Goal: Information Seeking & Learning: Find specific page/section

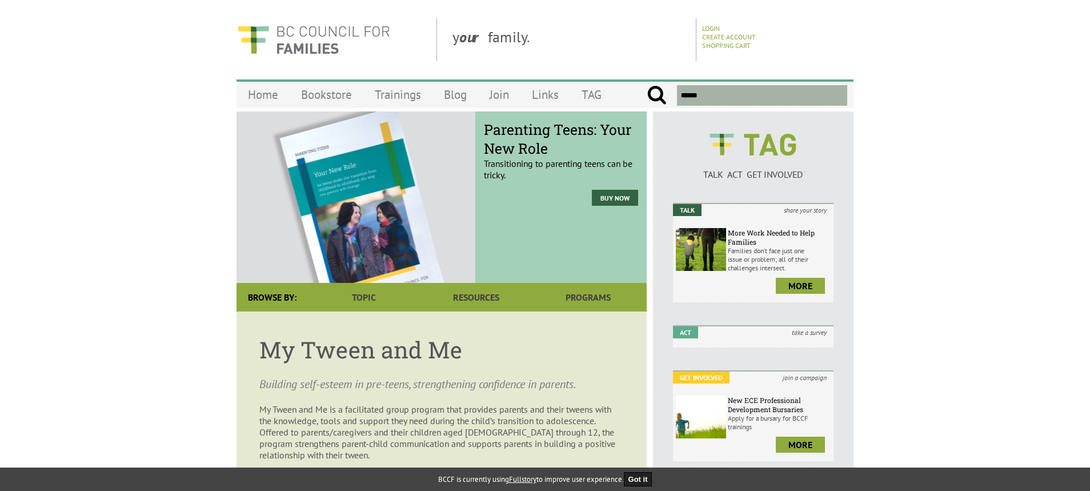
click at [692, 94] on input "text" at bounding box center [762, 95] width 170 height 21
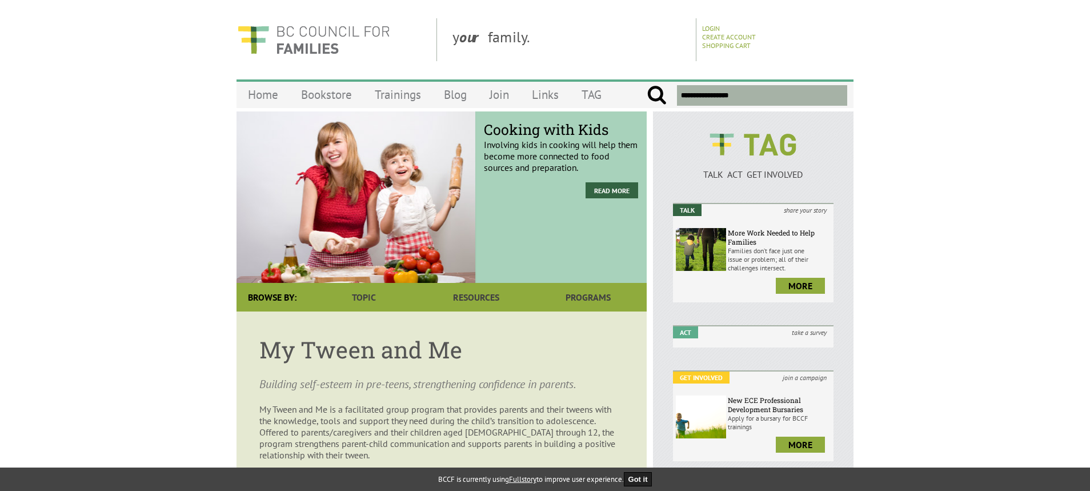
click at [647, 85] on input "submit" at bounding box center [657, 95] width 20 height 21
type input "**********"
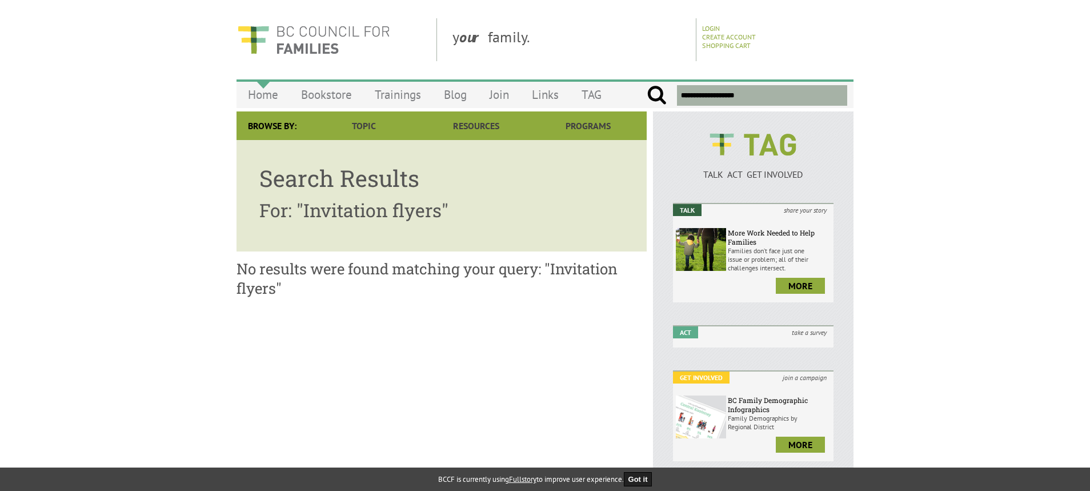
click at [258, 94] on link "Home" at bounding box center [263, 94] width 53 height 27
